Goal: Task Accomplishment & Management: Manage account settings

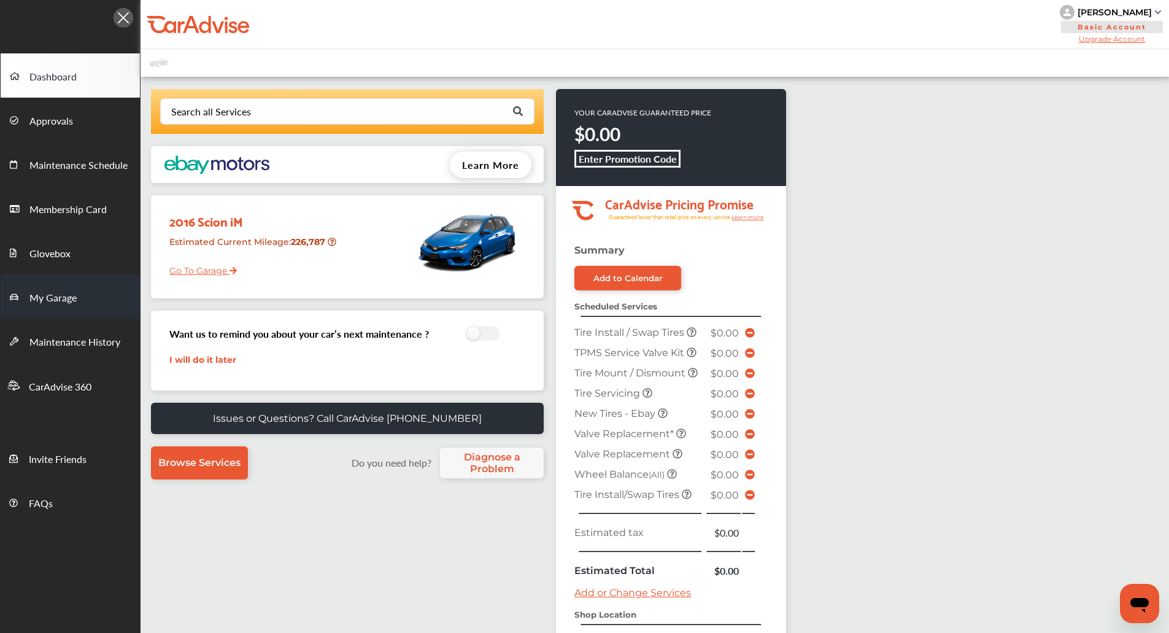
click at [49, 304] on span "My Garage" at bounding box center [52, 298] width 47 height 16
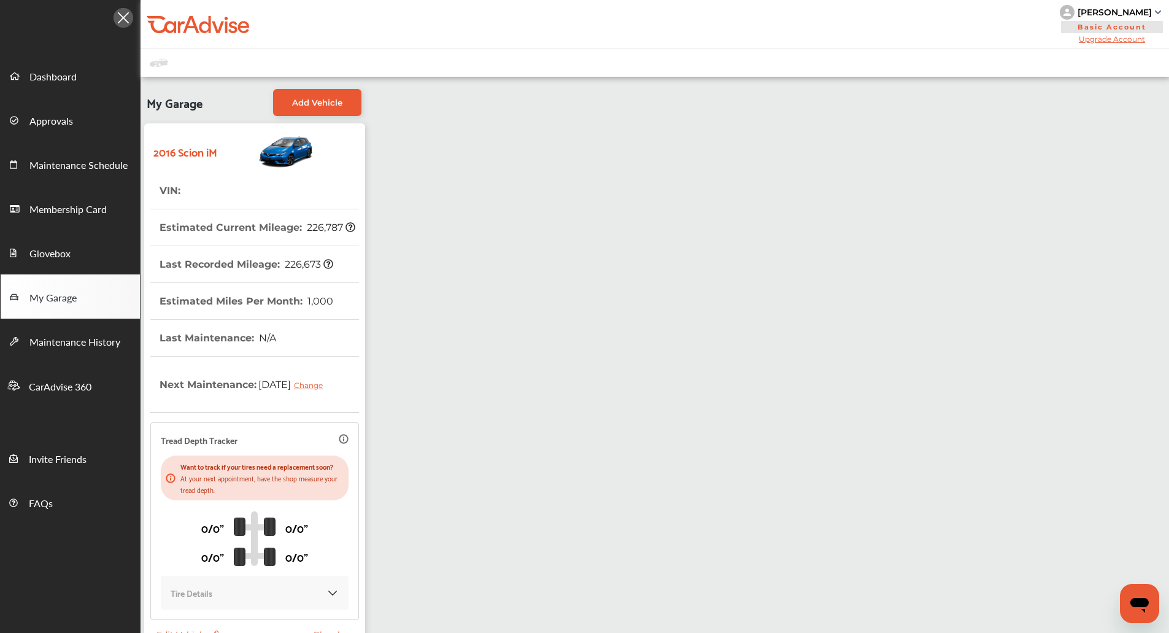
scroll to position [107, 0]
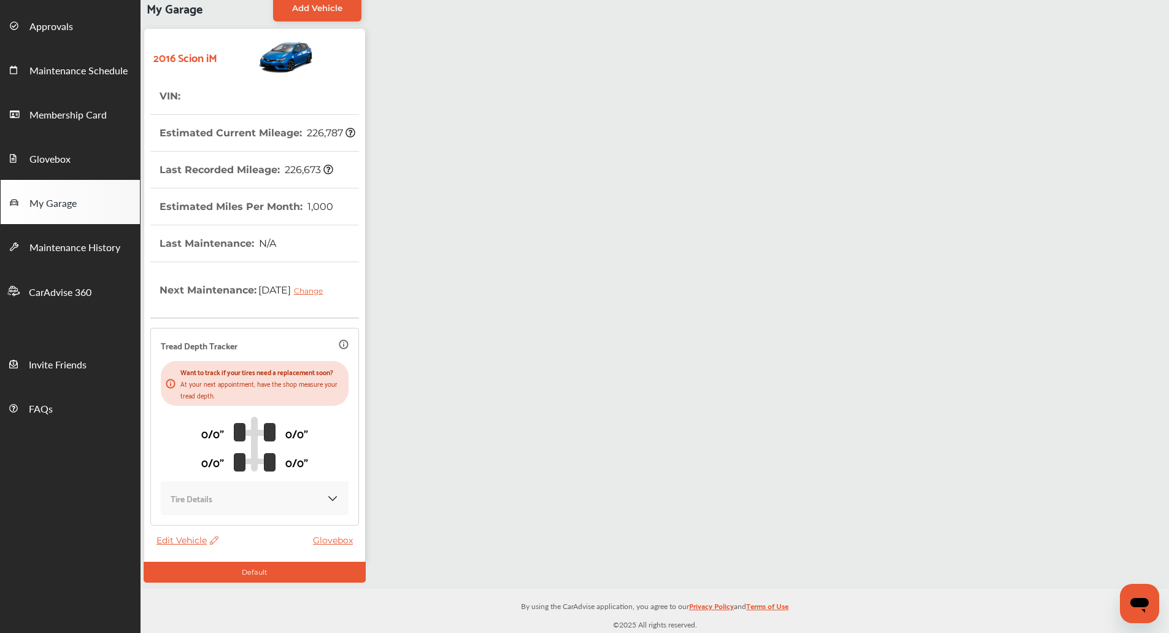
click at [158, 543] on span "Edit Vehicle" at bounding box center [187, 539] width 62 height 11
click at [182, 556] on div "Edit" at bounding box center [213, 556] width 110 height 19
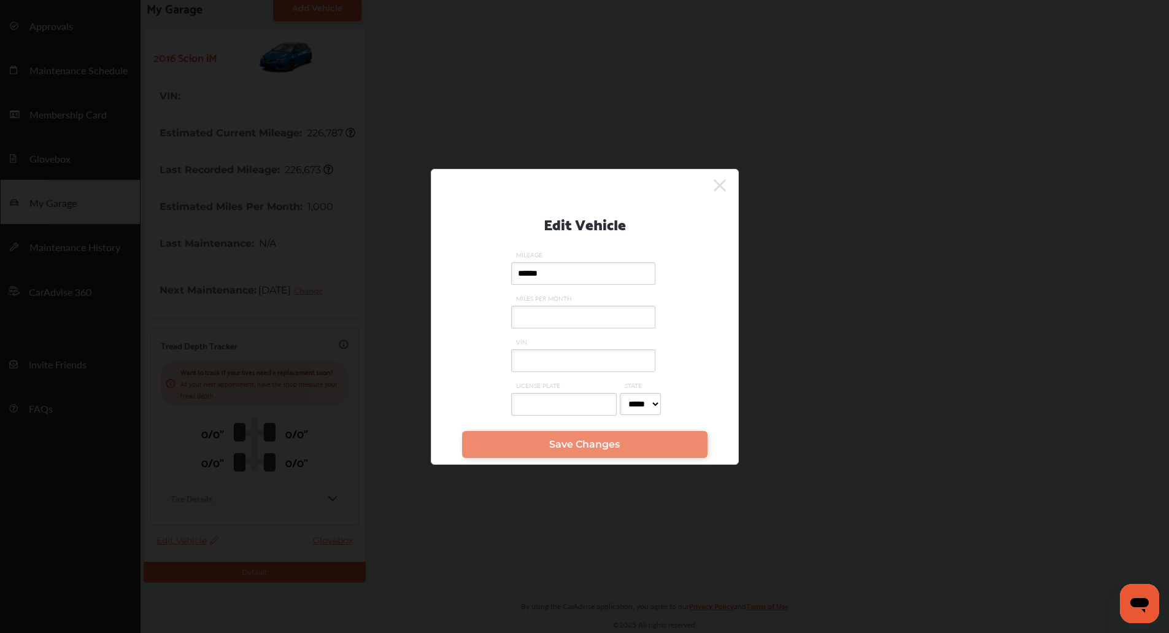
click at [552, 350] on input "VIN" at bounding box center [583, 360] width 144 height 23
click at [554, 365] on input "**********" at bounding box center [583, 360] width 144 height 23
paste input "text"
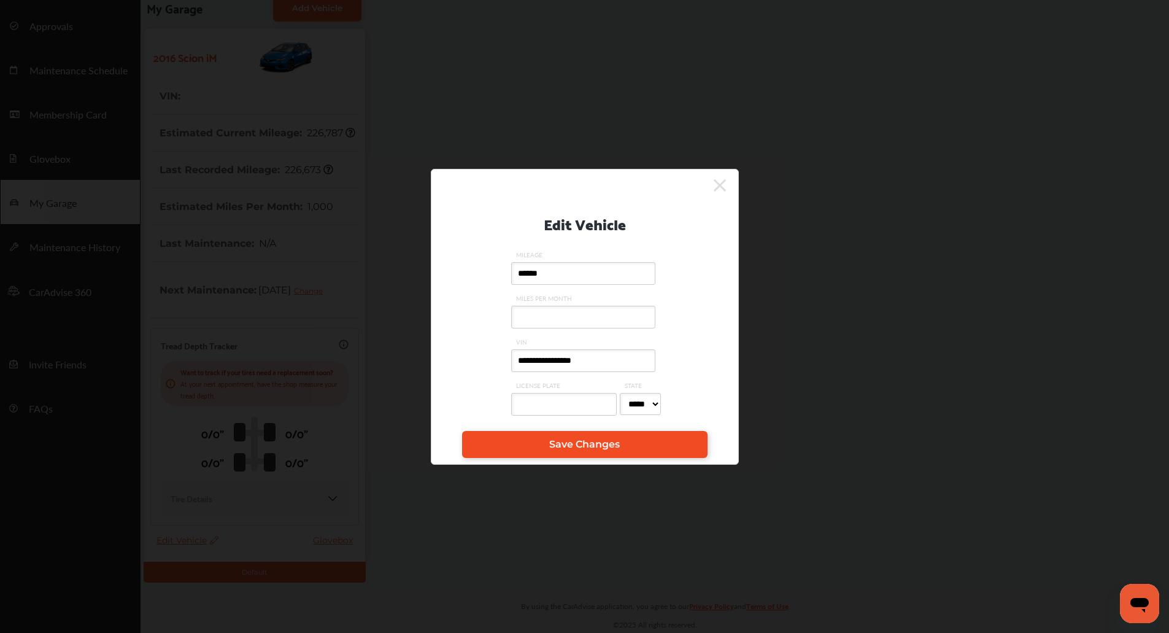
type input "**********"
click at [580, 445] on span "Save Changes" at bounding box center [584, 444] width 71 height 12
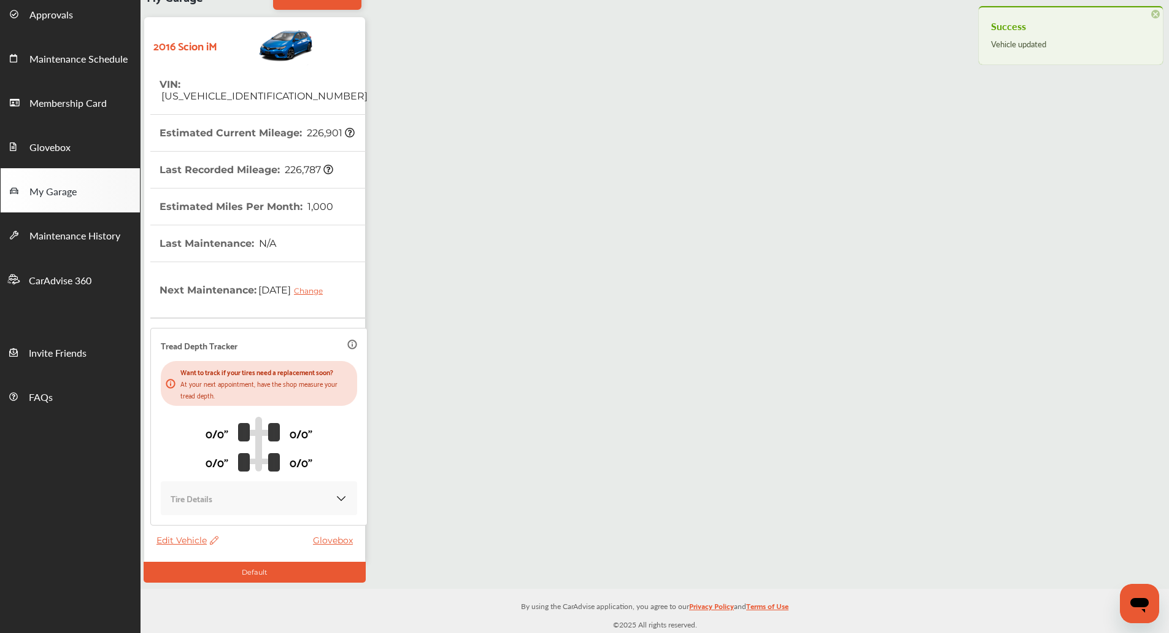
scroll to position [0, 0]
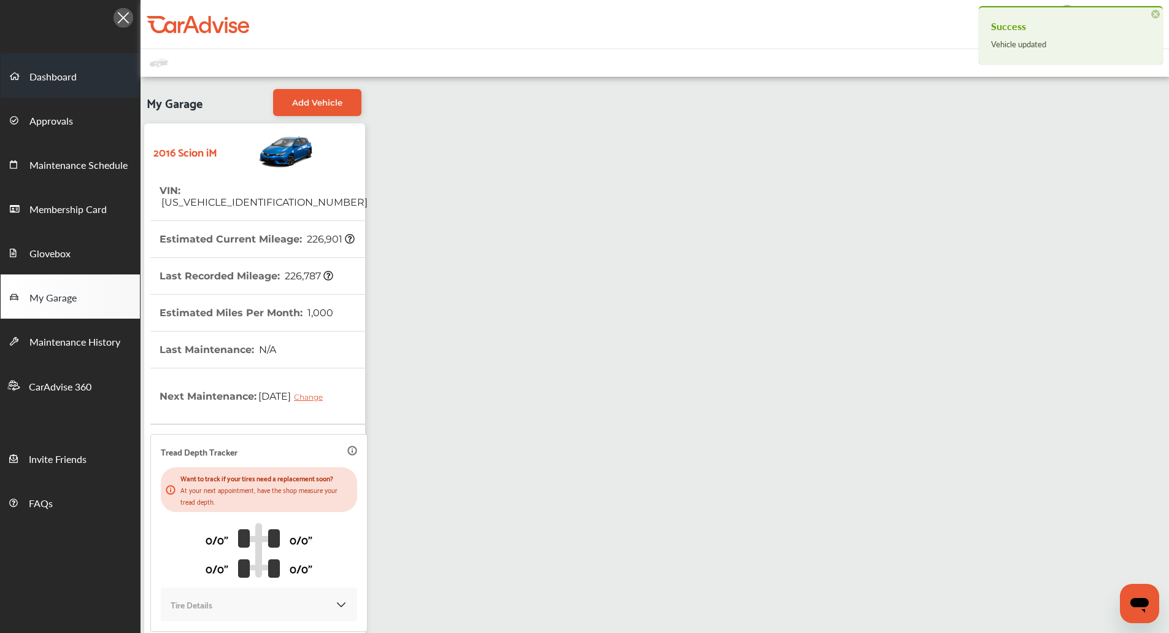
click at [71, 71] on span "Dashboard" at bounding box center [52, 77] width 47 height 16
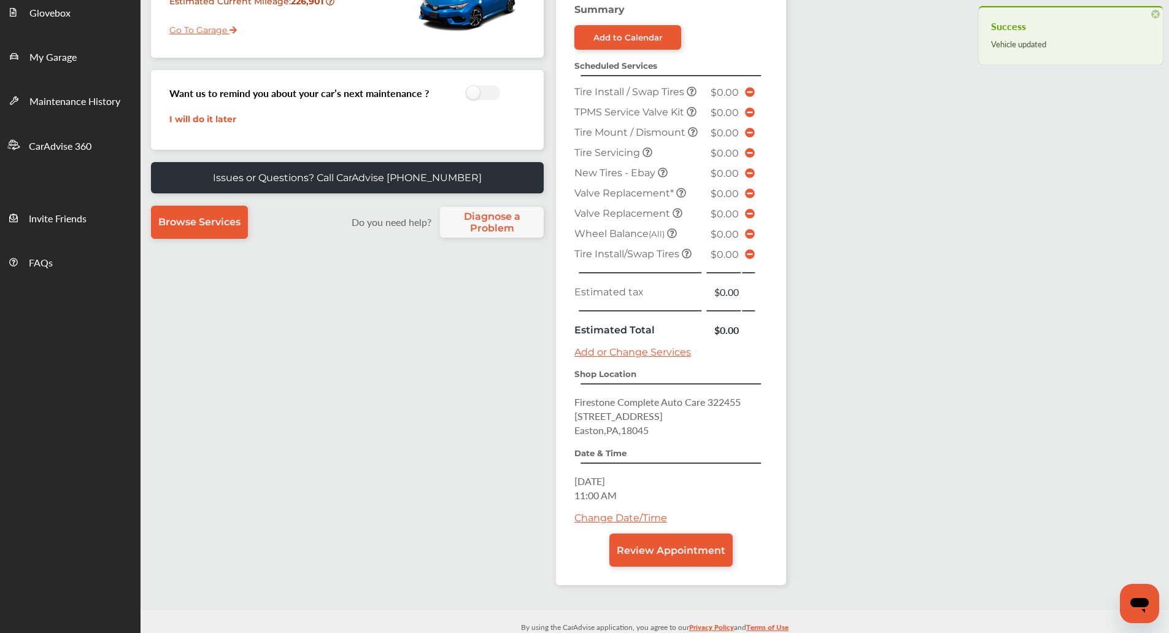
scroll to position [262, 0]
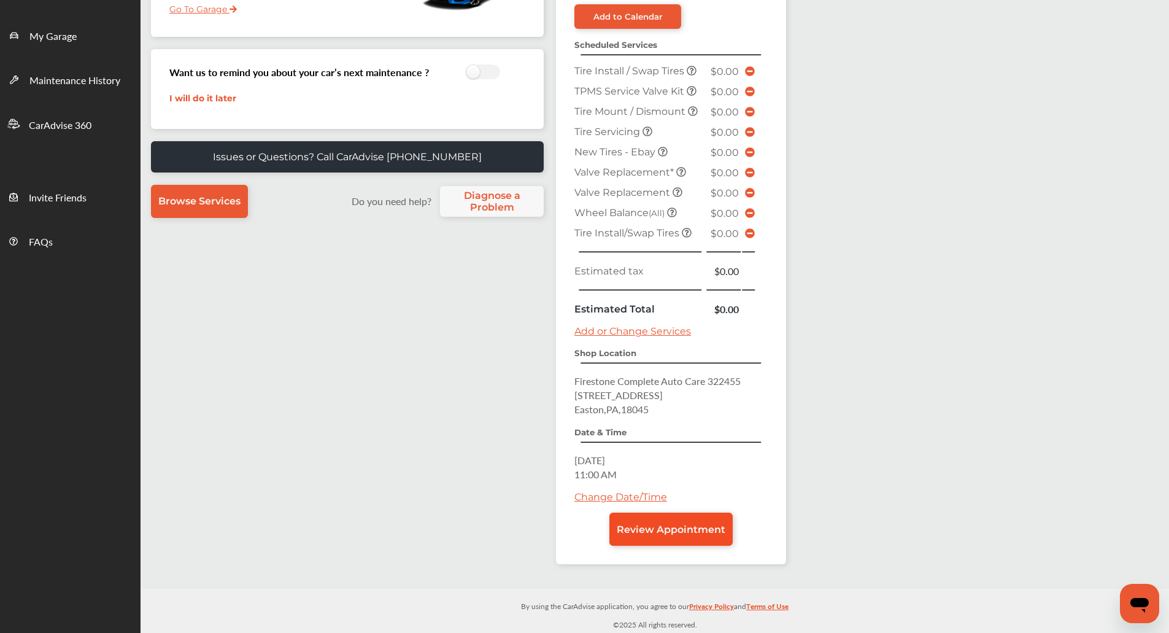
click at [698, 518] on link "Review Appointment" at bounding box center [670, 528] width 123 height 33
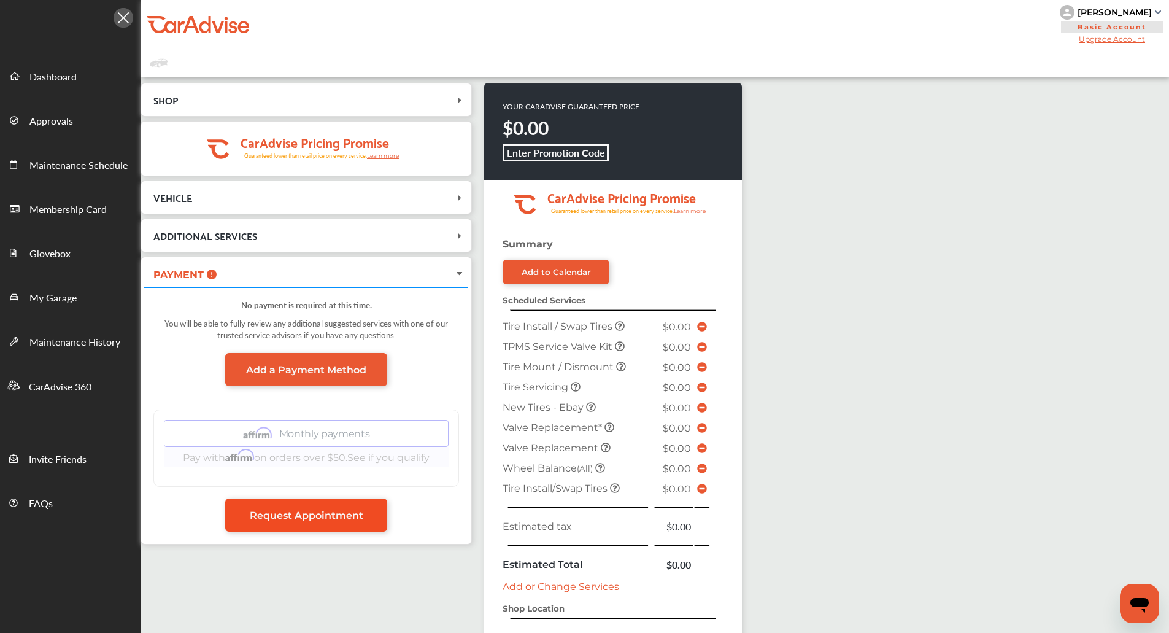
click at [291, 517] on span "Request Appointment" at bounding box center [307, 515] width 114 height 12
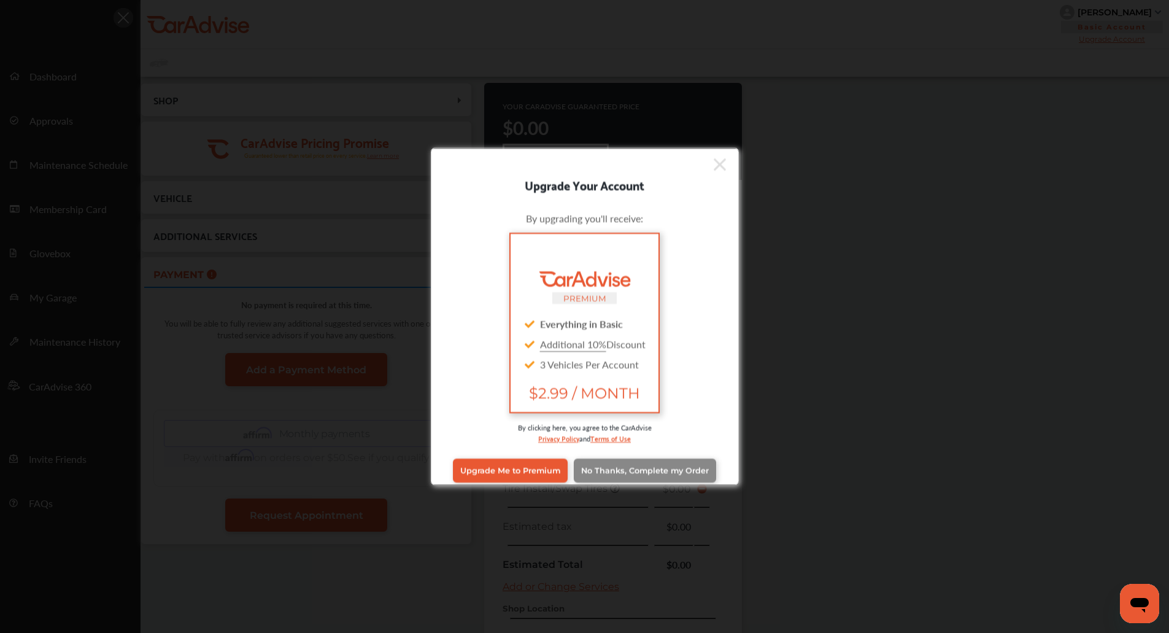
click at [616, 465] on link "No Thanks, Complete my Order" at bounding box center [645, 469] width 142 height 23
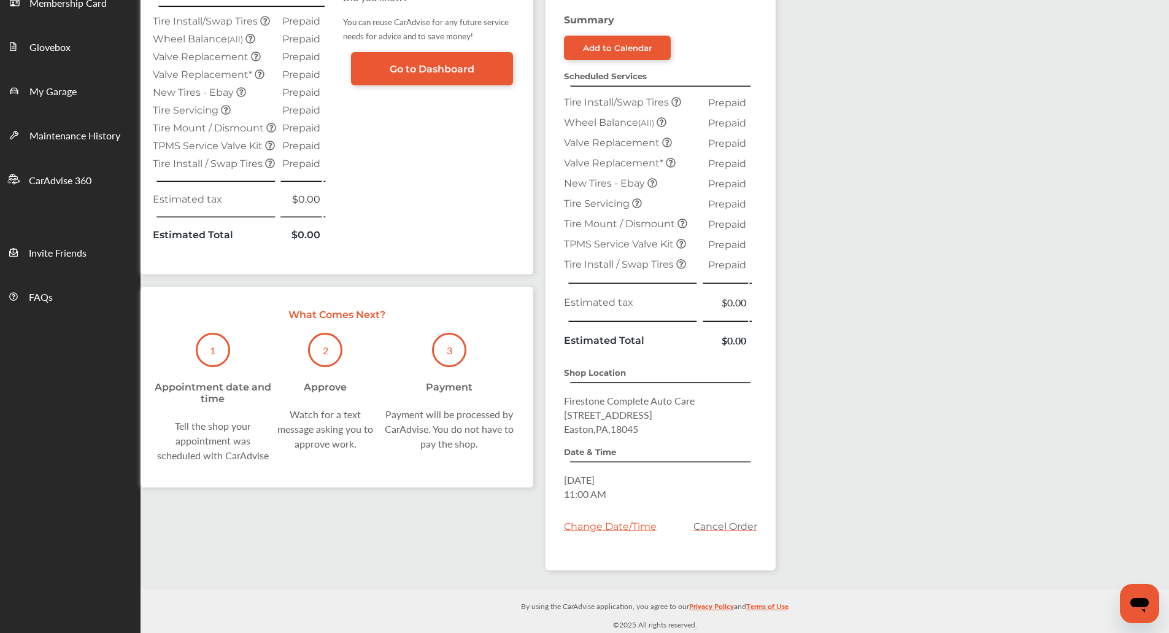
scroll to position [180, 0]
